Goal: Task Accomplishment & Management: Manage account settings

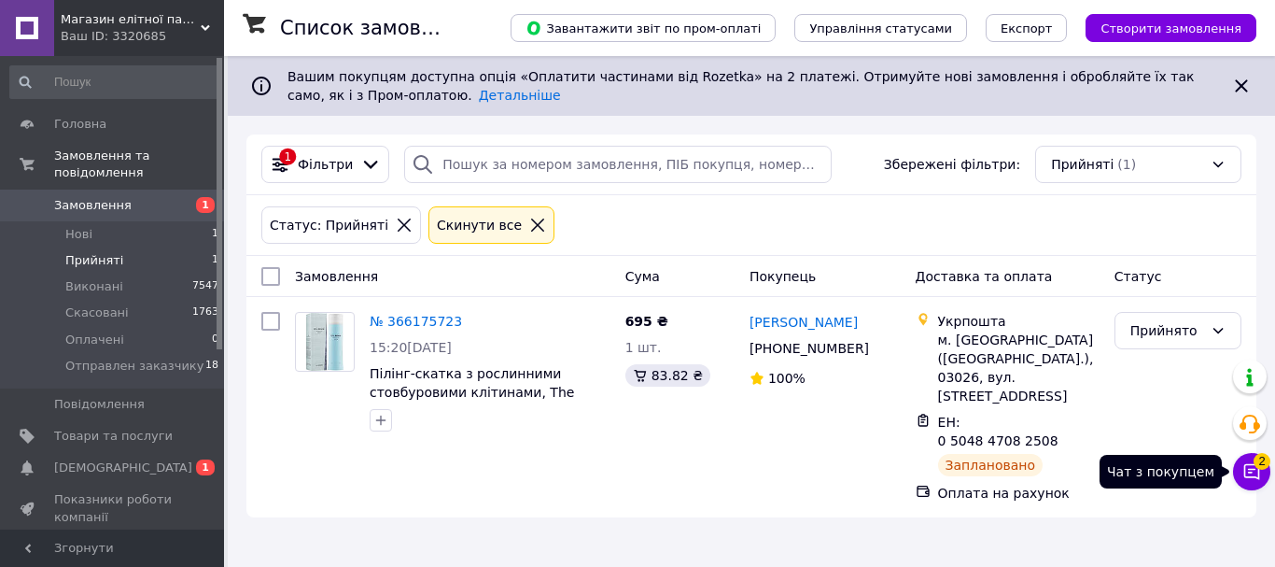
click at [1250, 475] on icon at bounding box center [1252, 471] width 19 height 19
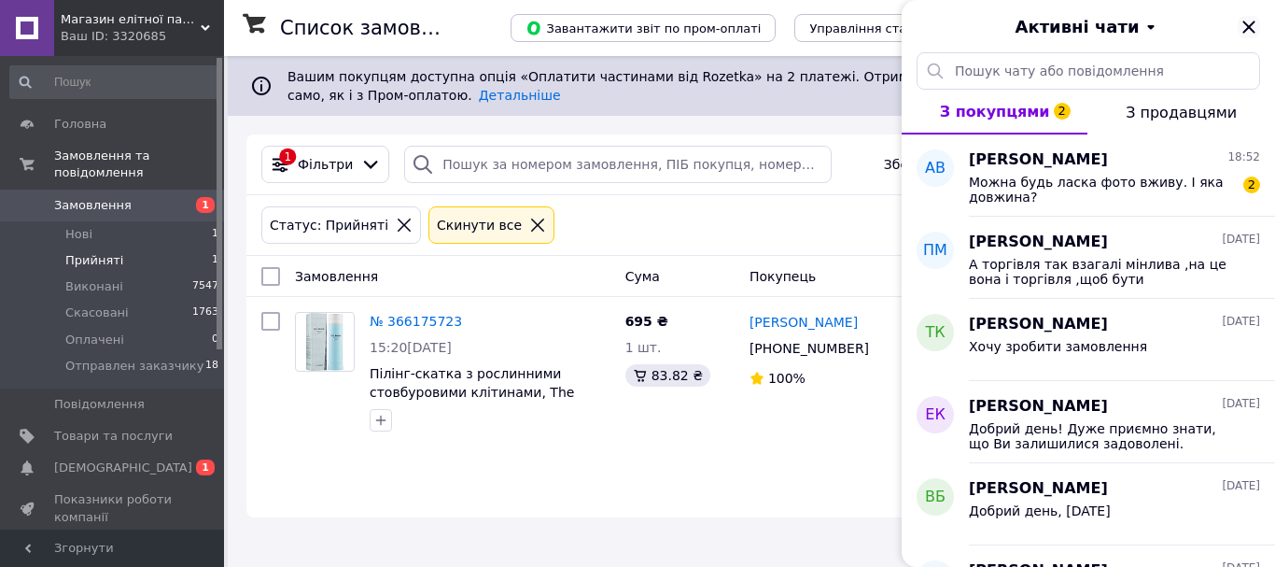
click at [1255, 25] on icon "Закрити" at bounding box center [1249, 27] width 22 height 22
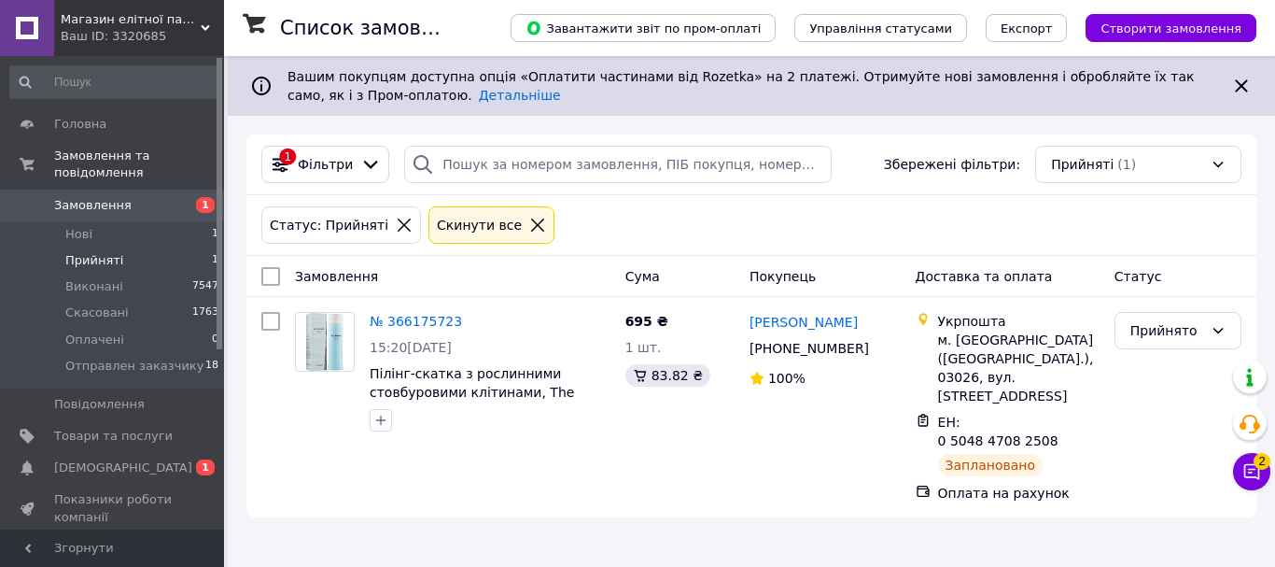
click at [120, 197] on span "Замовлення" at bounding box center [92, 205] width 77 height 17
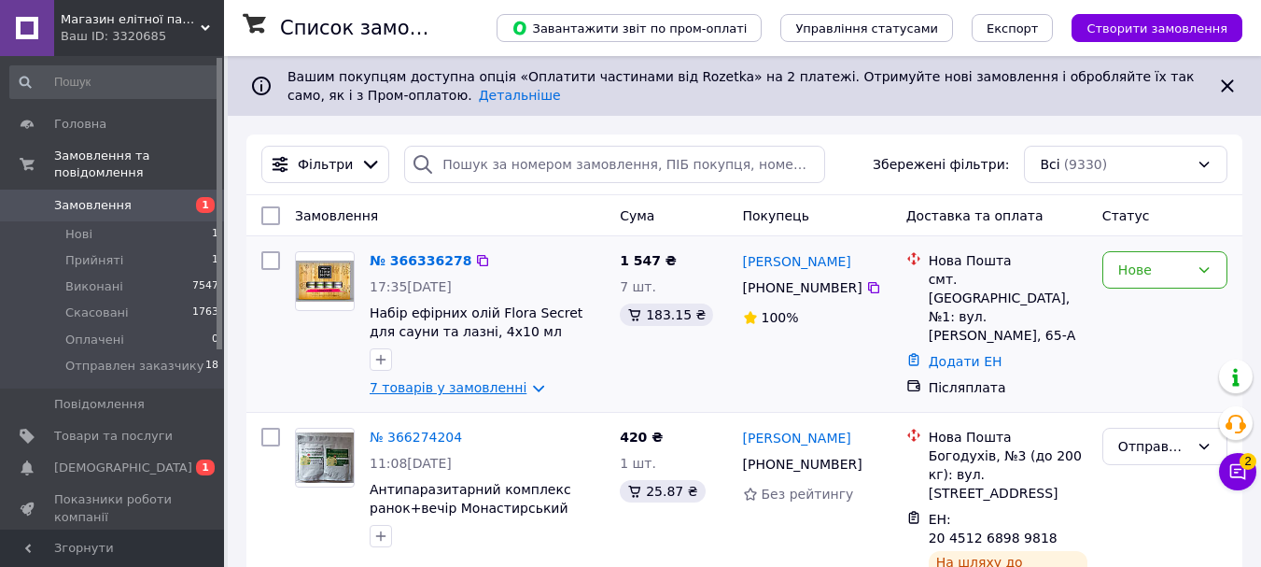
click at [438, 384] on link "7 товарів у замовленні" at bounding box center [448, 387] width 157 height 15
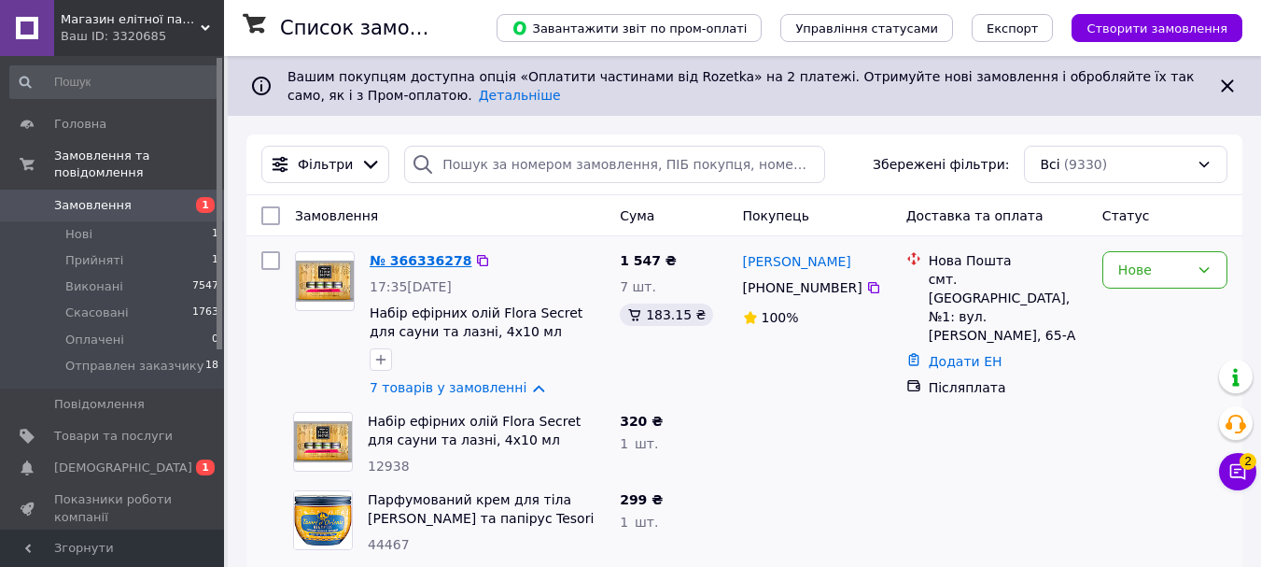
click at [406, 260] on link "№ 366336278" at bounding box center [421, 260] width 102 height 15
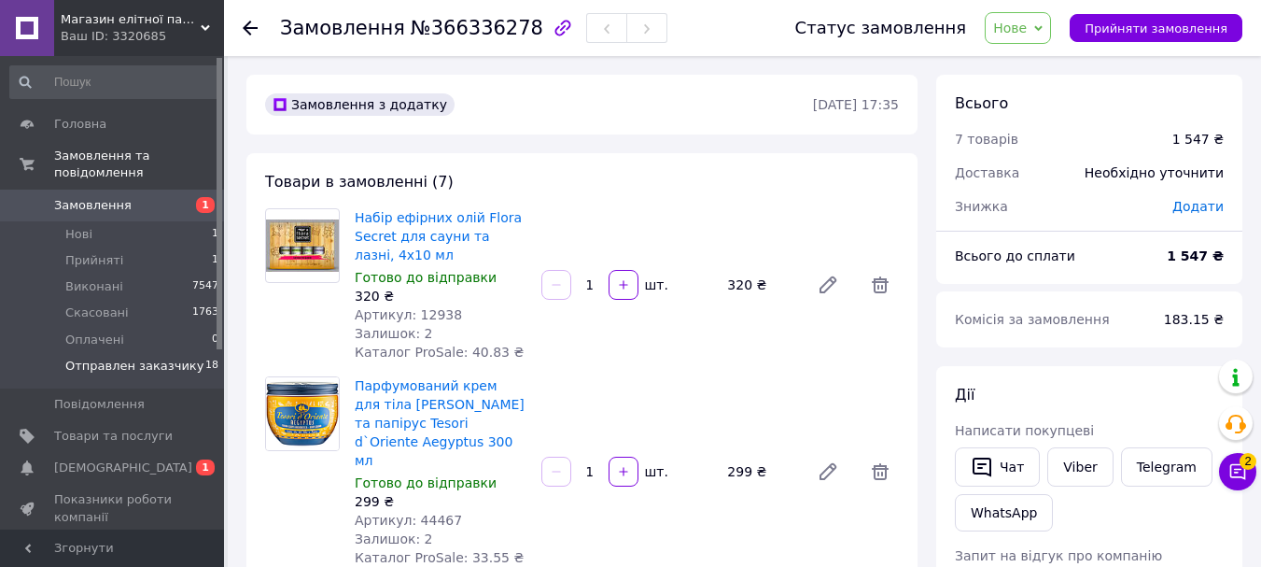
click at [87, 353] on li "Отправлен заказчику 18" at bounding box center [115, 370] width 230 height 35
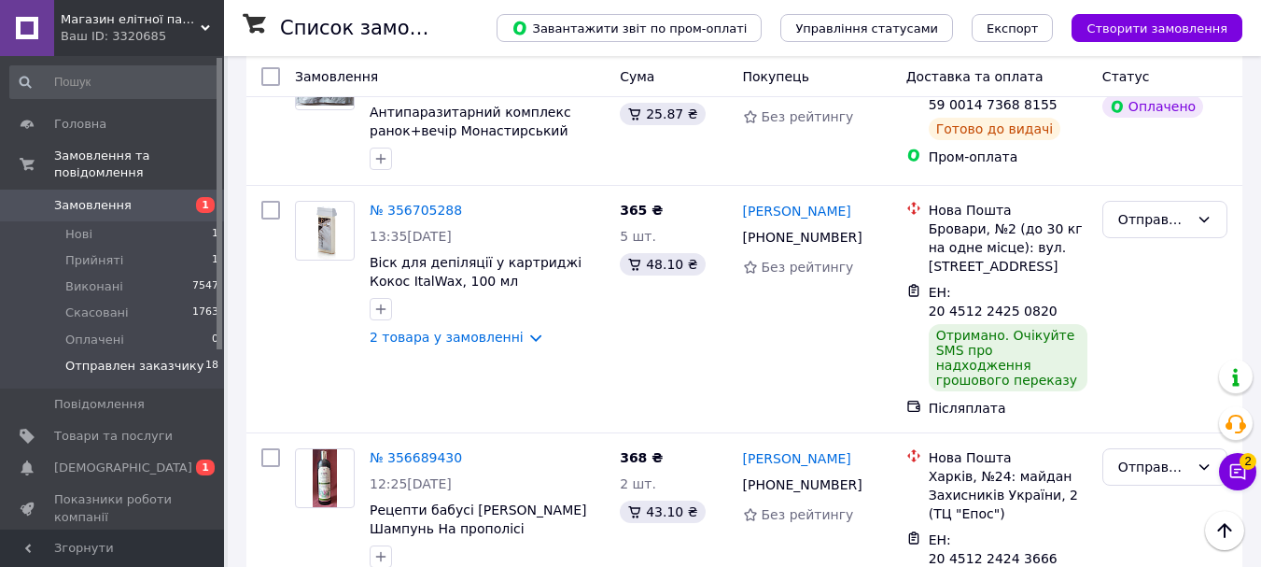
scroll to position [3347, 0]
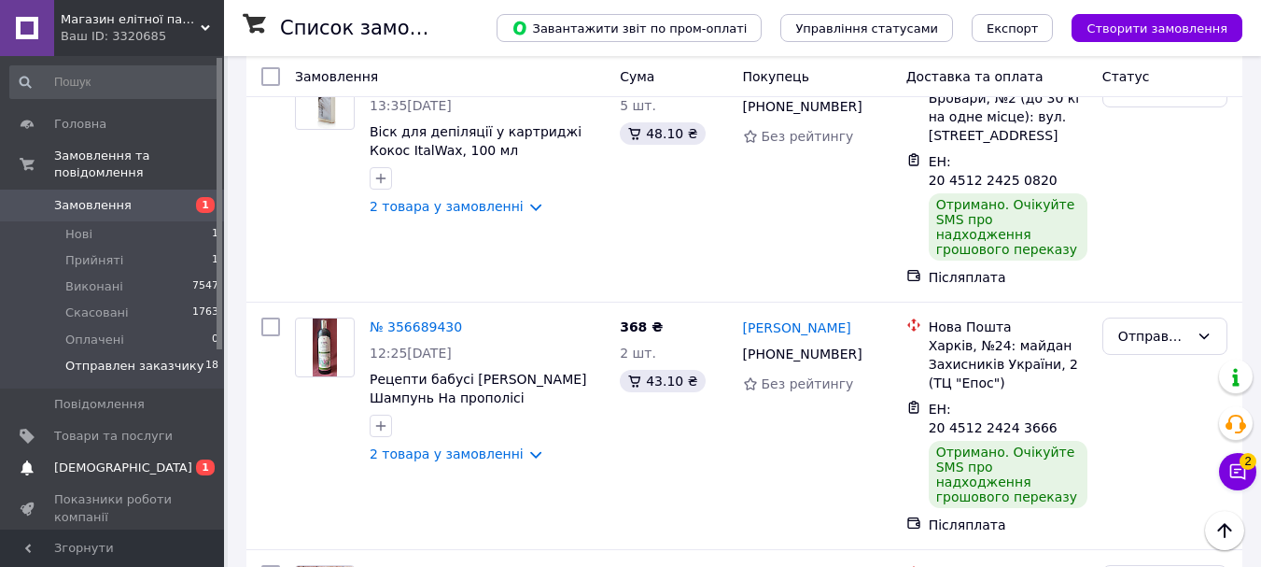
click at [155, 459] on span "[DEMOGRAPHIC_DATA]" at bounding box center [113, 467] width 119 height 17
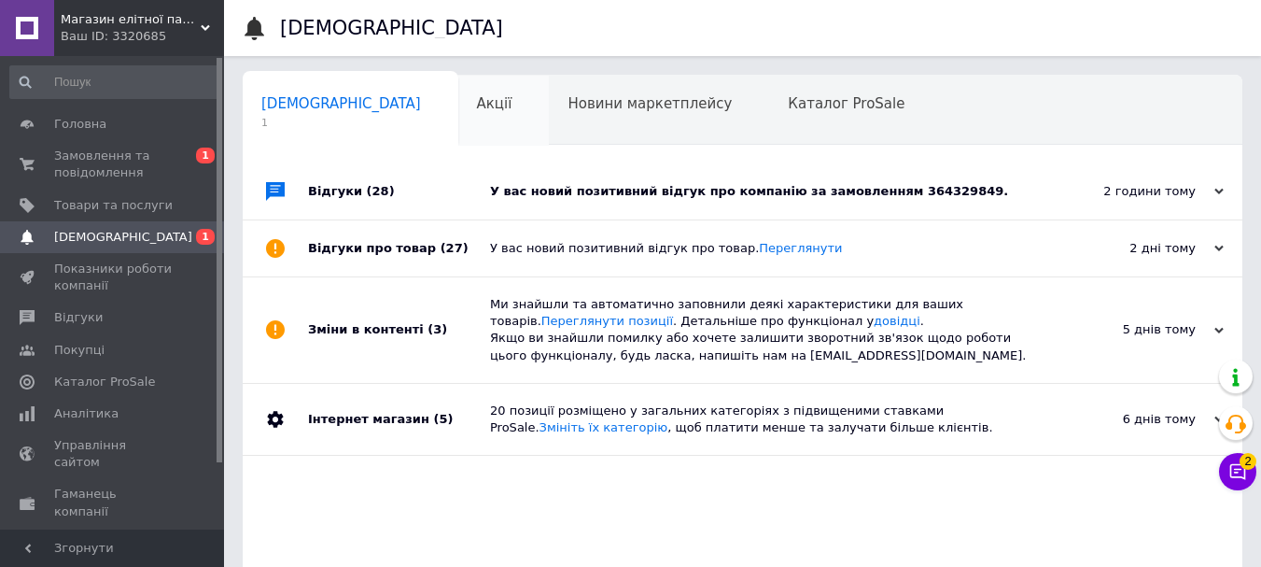
click at [458, 99] on div "Акції 0" at bounding box center [503, 111] width 91 height 71
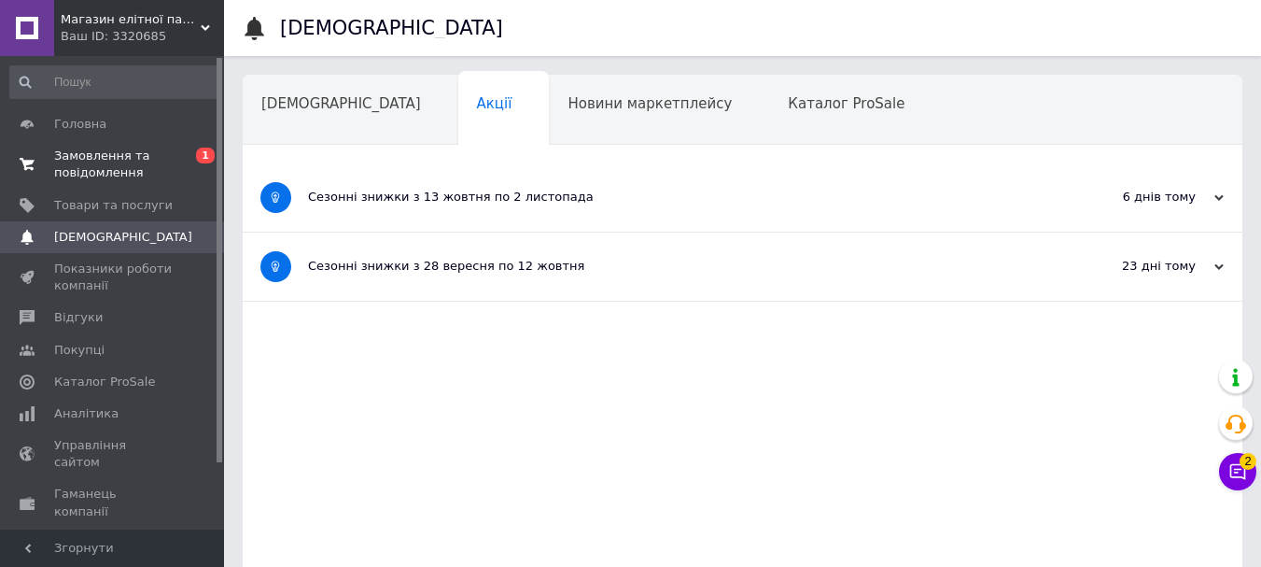
drag, startPoint x: 159, startPoint y: 150, endPoint x: 158, endPoint y: 160, distance: 9.4
click at [159, 151] on span "Замовлення та повідомлення" at bounding box center [113, 165] width 119 height 34
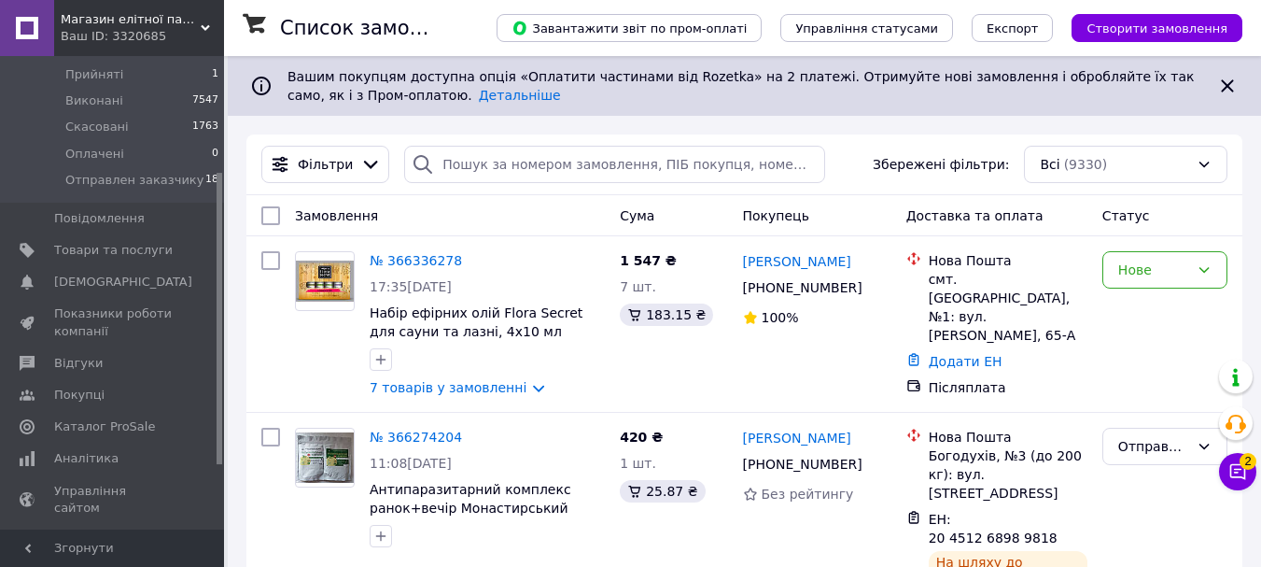
scroll to position [186, 0]
drag, startPoint x: 221, startPoint y: 333, endPoint x: 231, endPoint y: 447, distance: 114.3
click at [108, 355] on span "Відгуки" at bounding box center [113, 363] width 119 height 17
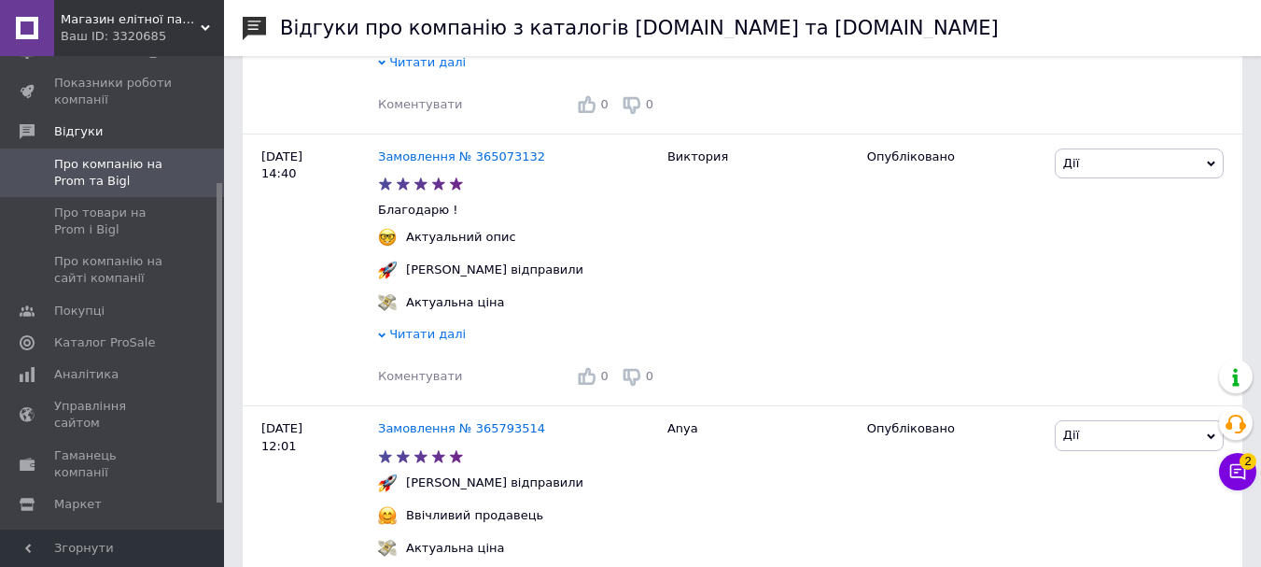
scroll to position [505, 0]
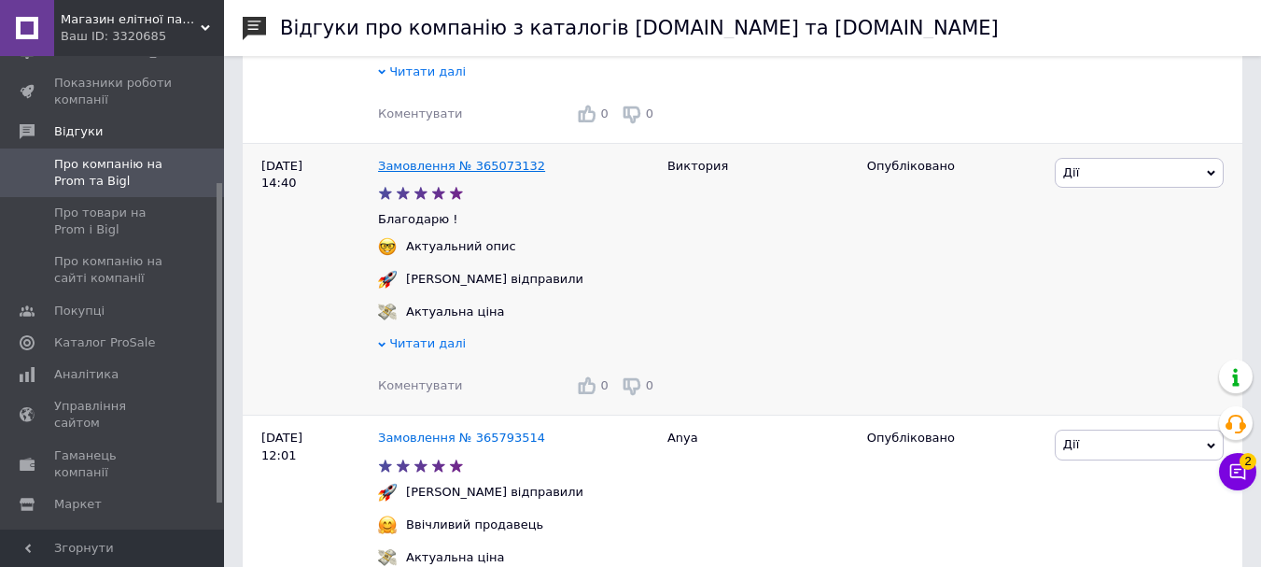
click at [479, 167] on link "Замовлення № 365073132" at bounding box center [461, 166] width 167 height 14
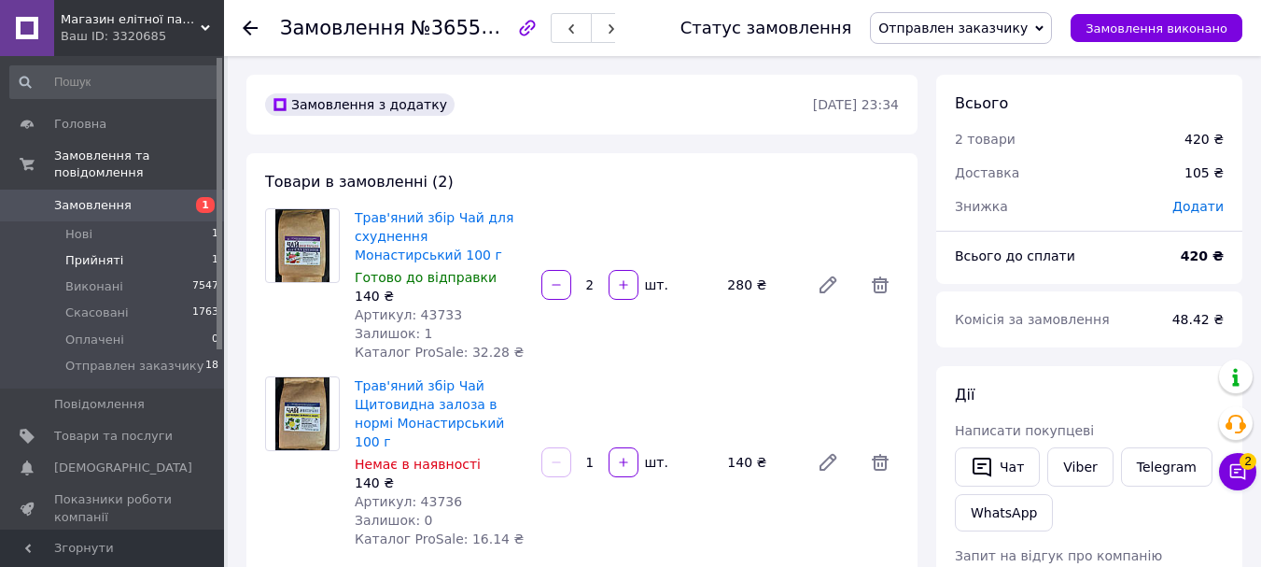
click at [82, 252] on span "Прийняті" at bounding box center [94, 260] width 58 height 17
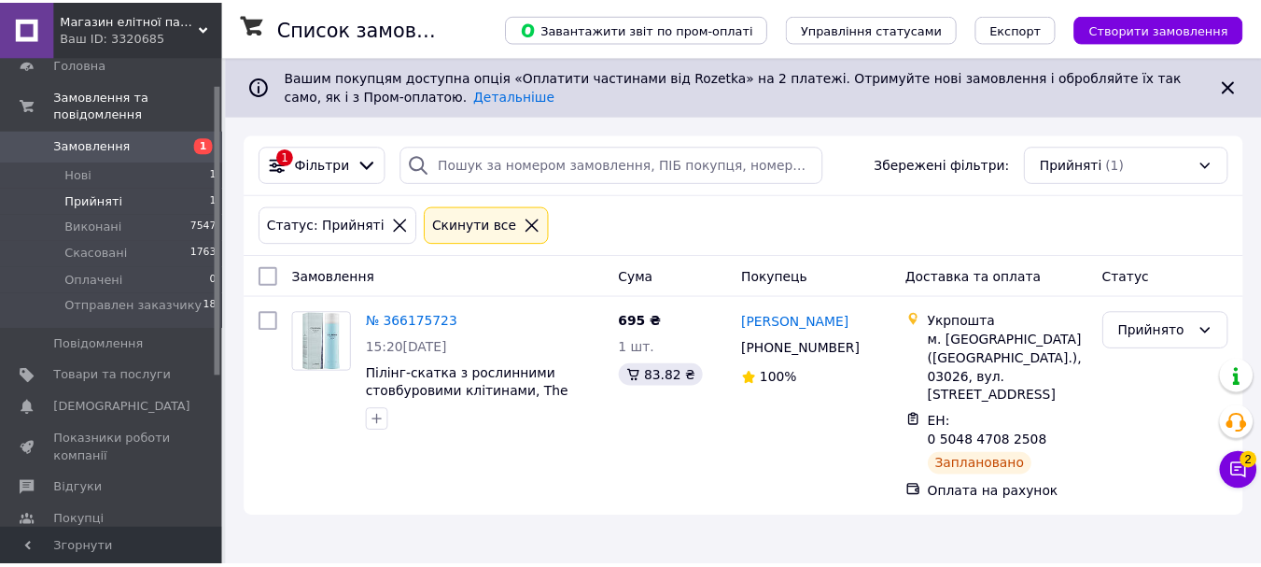
scroll to position [64, 0]
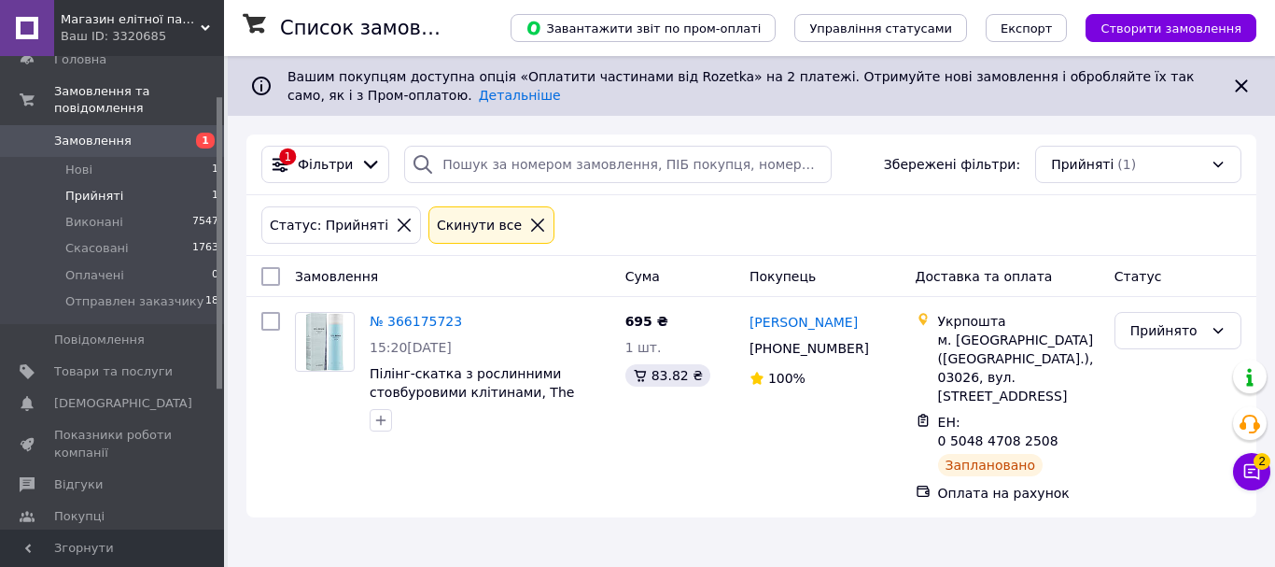
drag, startPoint x: 219, startPoint y: 338, endPoint x: 232, endPoint y: 377, distance: 41.3
click at [232, 377] on div "Магазин елітної парфюмерії та косметики "Престиж" Ваш ID: 3320685 Сайт Магазин …" at bounding box center [637, 283] width 1275 height 567
drag, startPoint x: 232, startPoint y: 377, endPoint x: 243, endPoint y: 431, distance: 55.1
click at [243, 431] on div "Список замовлень Завантажити звіт по пром-оплаті Управління статусами Експорт С…" at bounding box center [752, 296] width 1048 height 480
click at [74, 476] on span "Відгуки" at bounding box center [78, 484] width 49 height 17
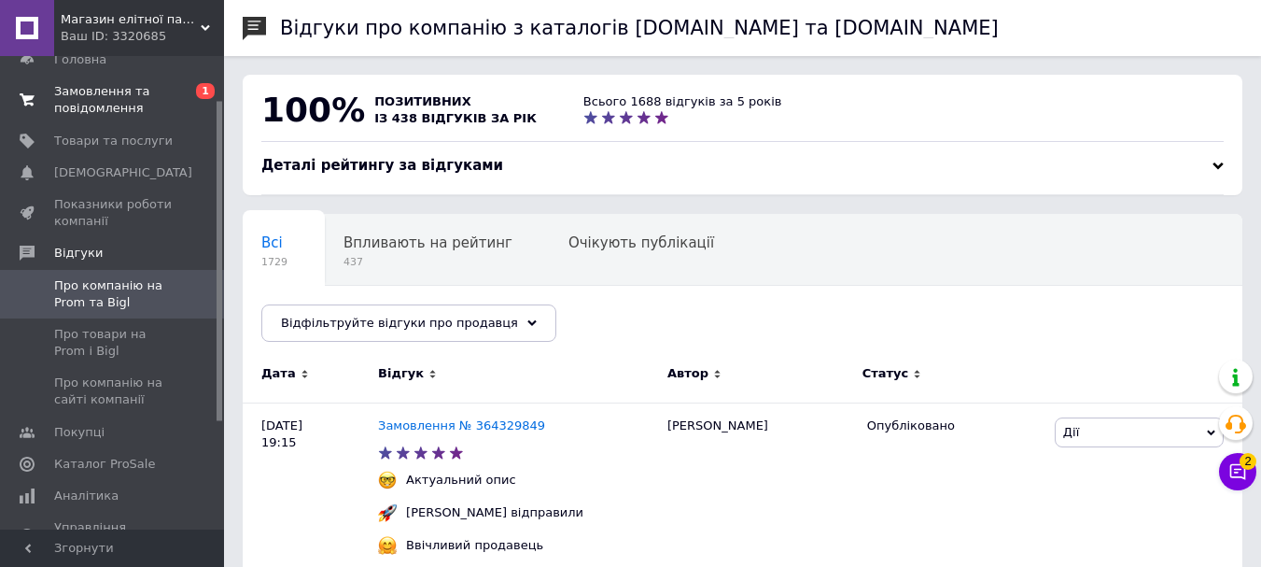
click at [130, 103] on span "Замовлення та повідомлення" at bounding box center [113, 100] width 119 height 34
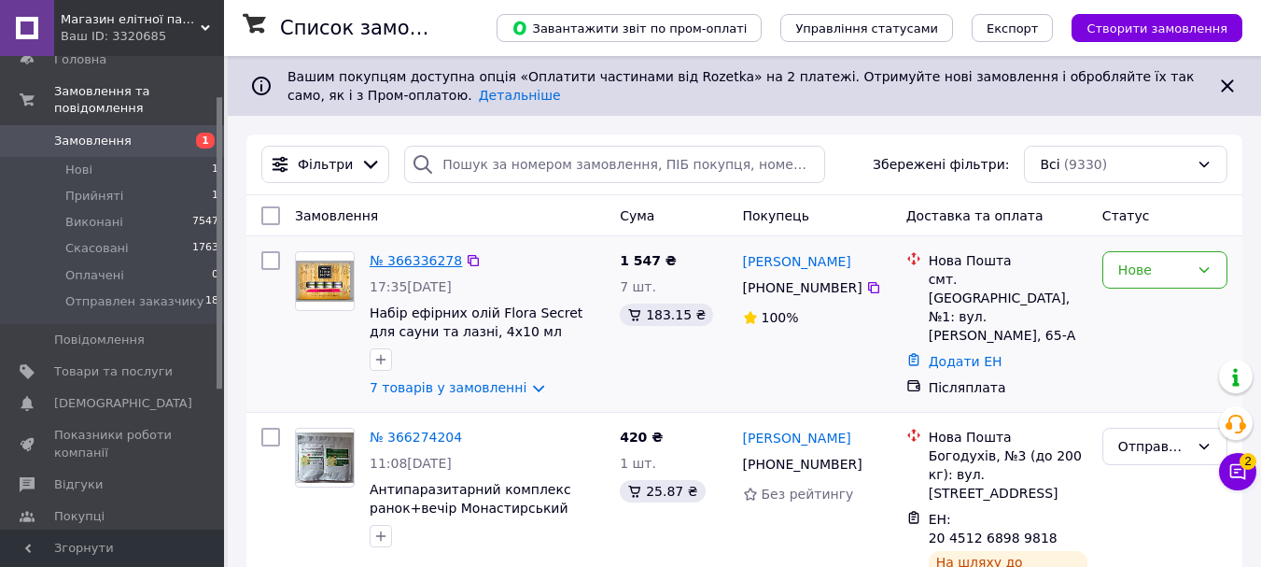
click at [396, 256] on link "№ 366336278" at bounding box center [416, 260] width 92 height 15
